Goal: Information Seeking & Learning: Learn about a topic

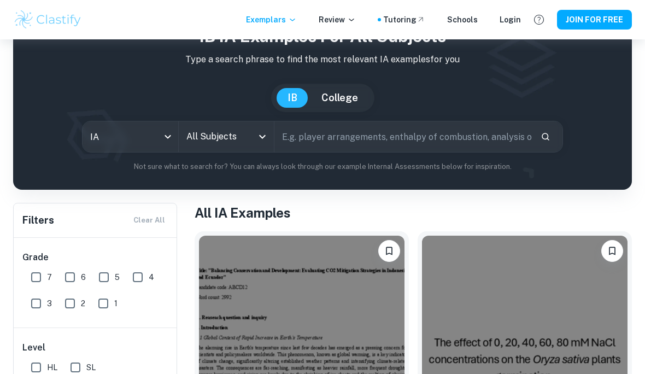
scroll to position [38, 0]
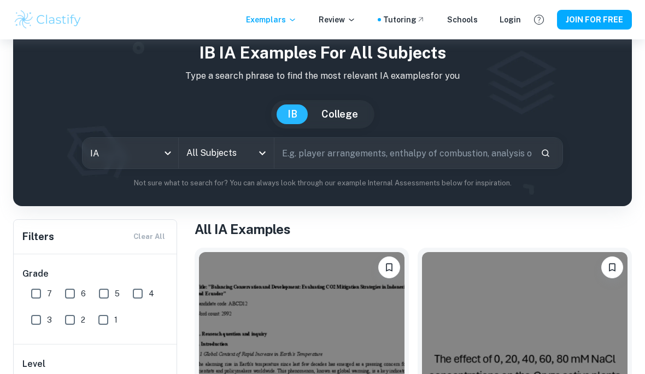
click at [227, 157] on input "All Subjects" at bounding box center [218, 153] width 69 height 21
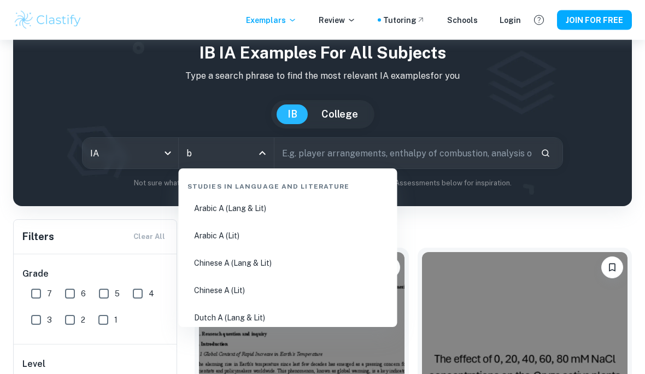
scroll to position [38, 0]
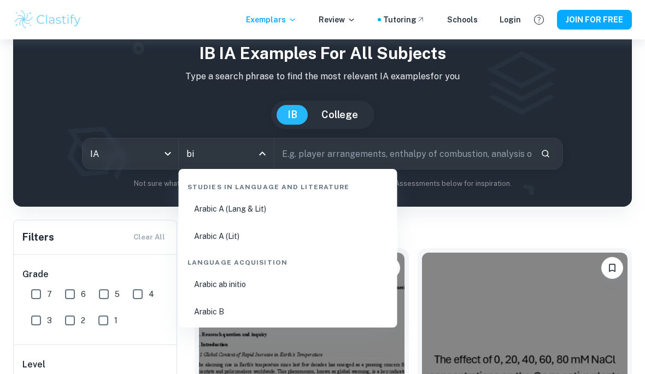
type input "bio"
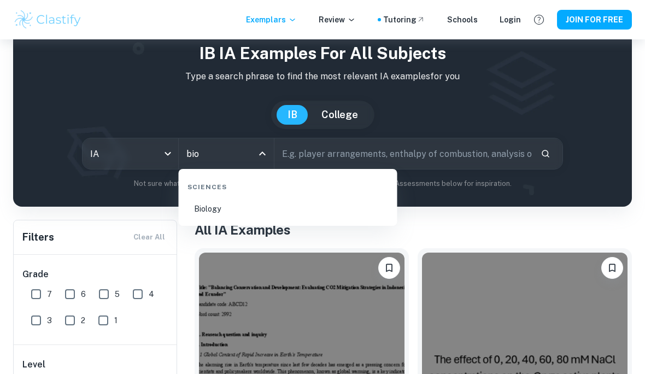
click at [197, 209] on li "Biology" at bounding box center [288, 208] width 210 height 25
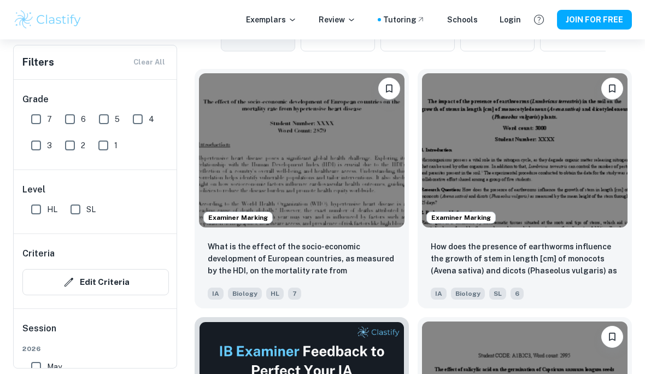
scroll to position [331, 0]
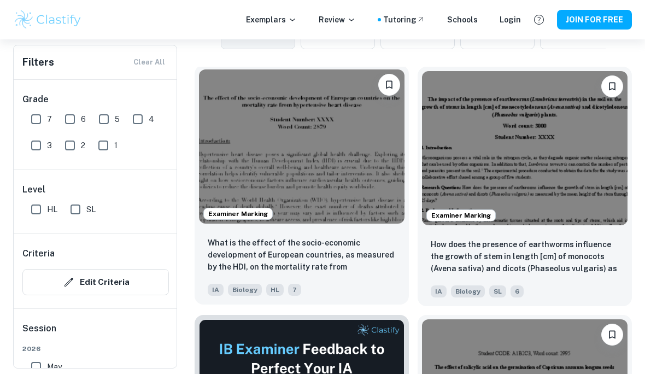
click at [378, 190] on img at bounding box center [302, 146] width 206 height 154
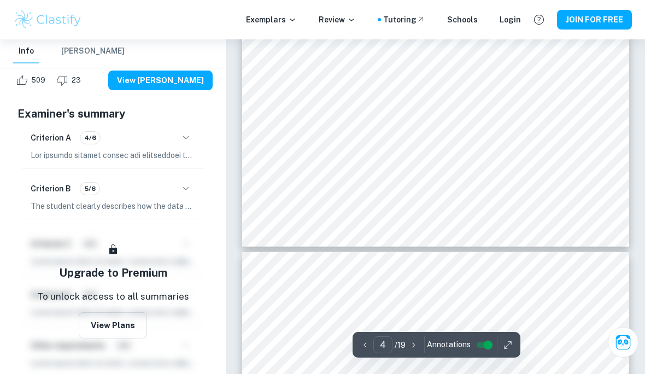
scroll to position [2140, 0]
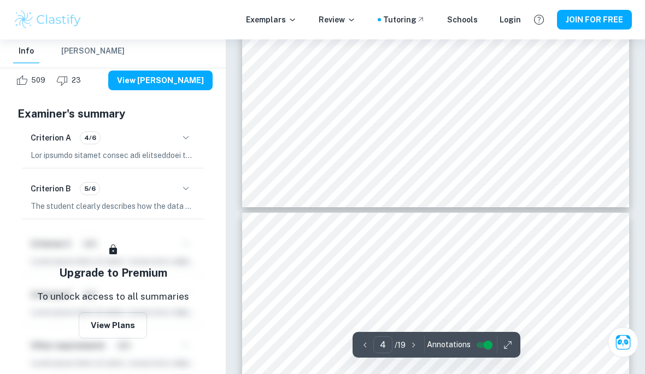
type input "5"
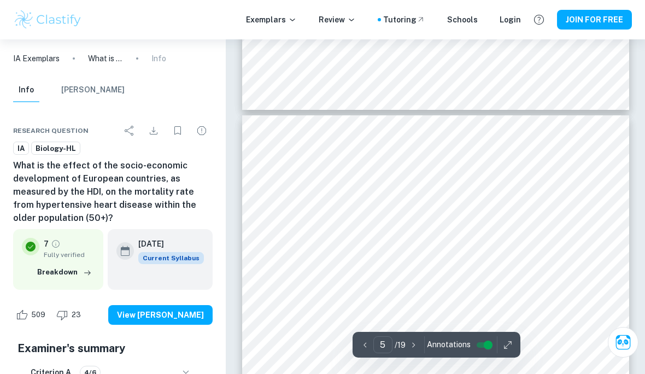
scroll to position [2262, 0]
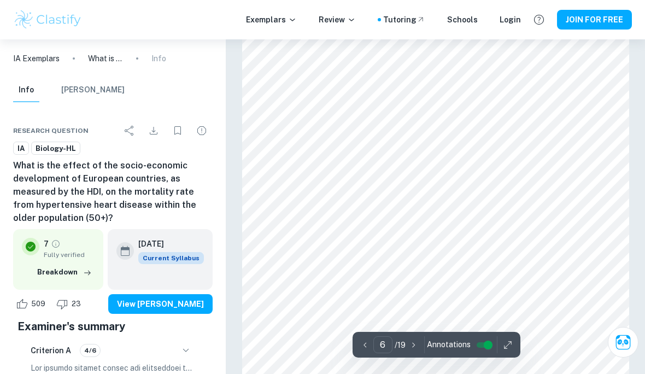
scroll to position [2912, 0]
type input "7"
